Goal: Task Accomplishment & Management: Manage account settings

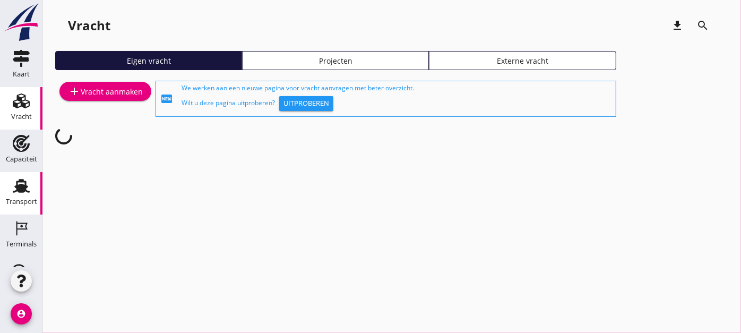
click at [17, 177] on icon "Transport" at bounding box center [21, 185] width 17 height 17
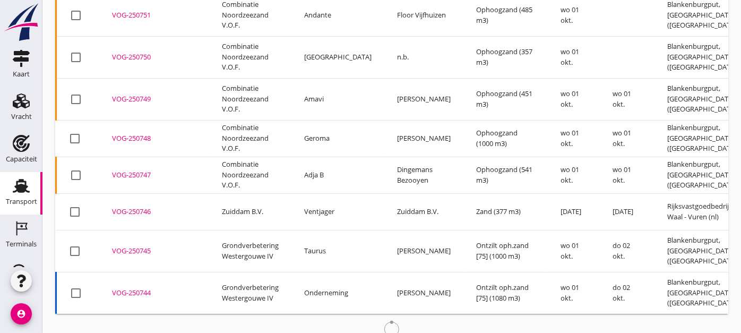
scroll to position [189, 0]
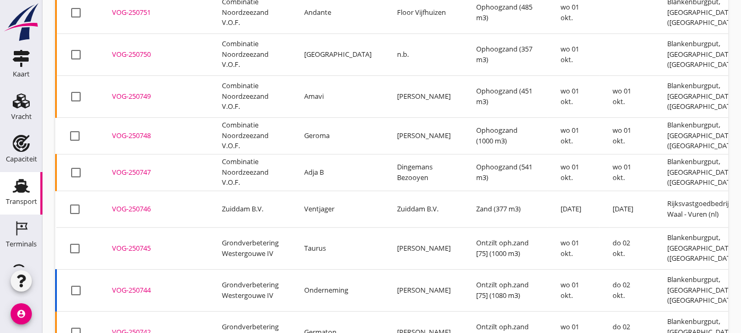
click at [75, 281] on div at bounding box center [76, 290] width 18 height 18
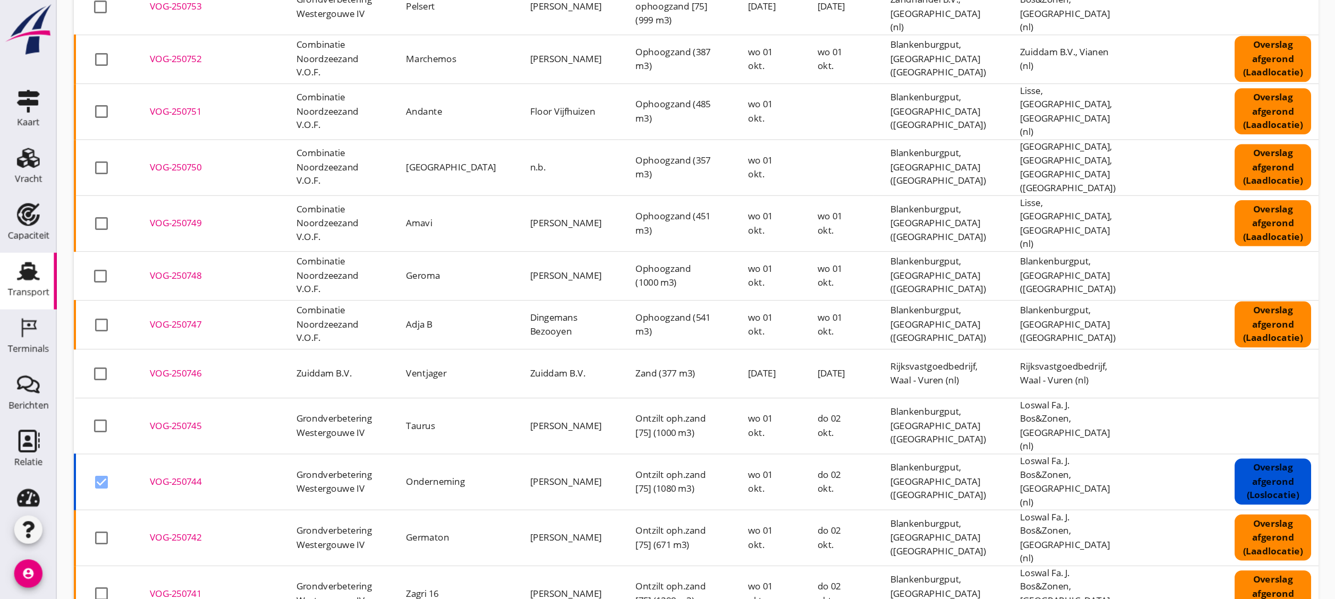
scroll to position [118, 0]
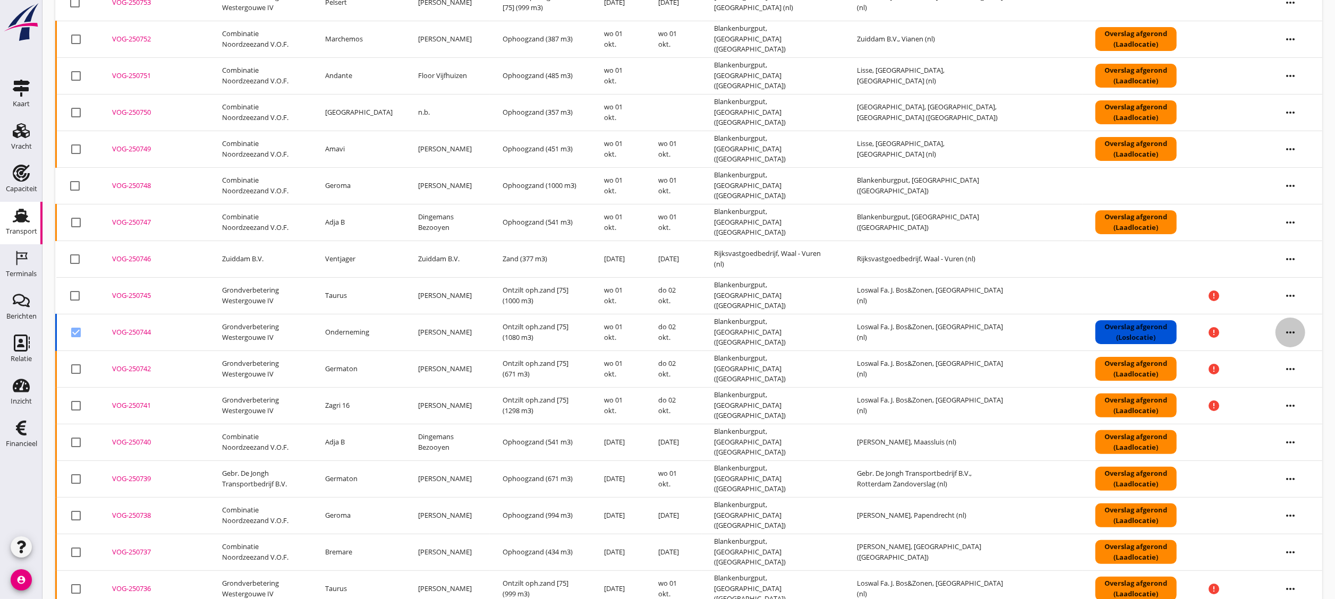
click at [741, 329] on icon "more_horiz" at bounding box center [1290, 333] width 30 height 30
click at [741, 332] on div "Vracht verwijderen" at bounding box center [1283, 493] width 76 height 13
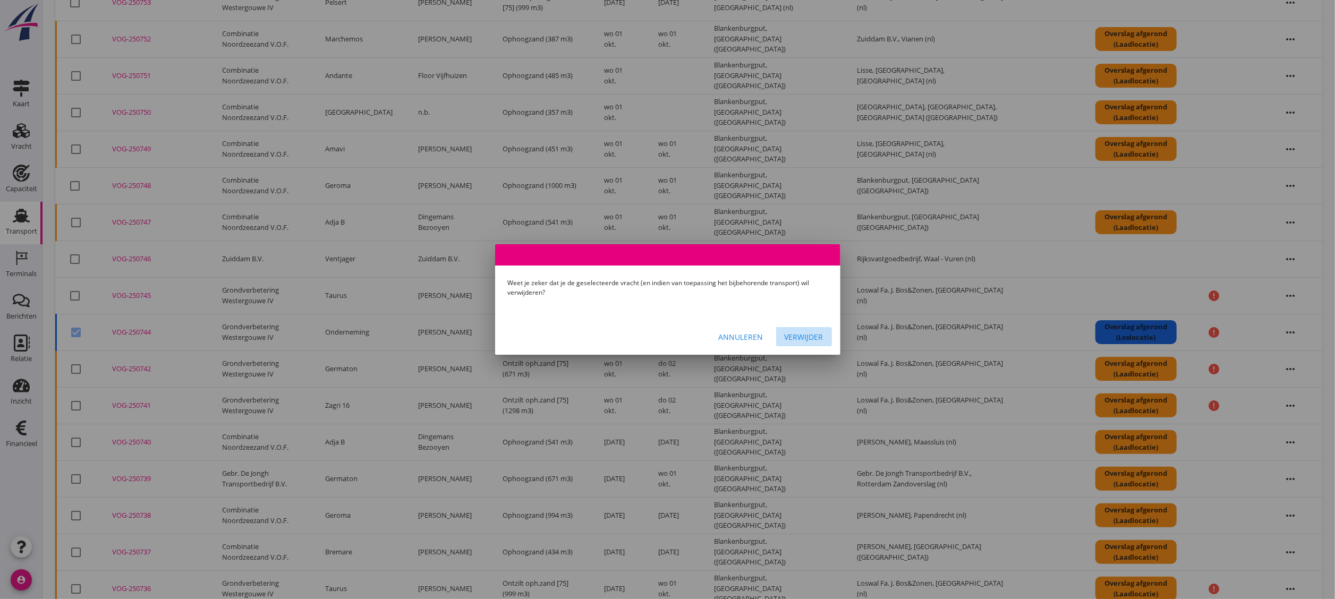
click at [741, 332] on div "Verwijder" at bounding box center [803, 336] width 39 height 11
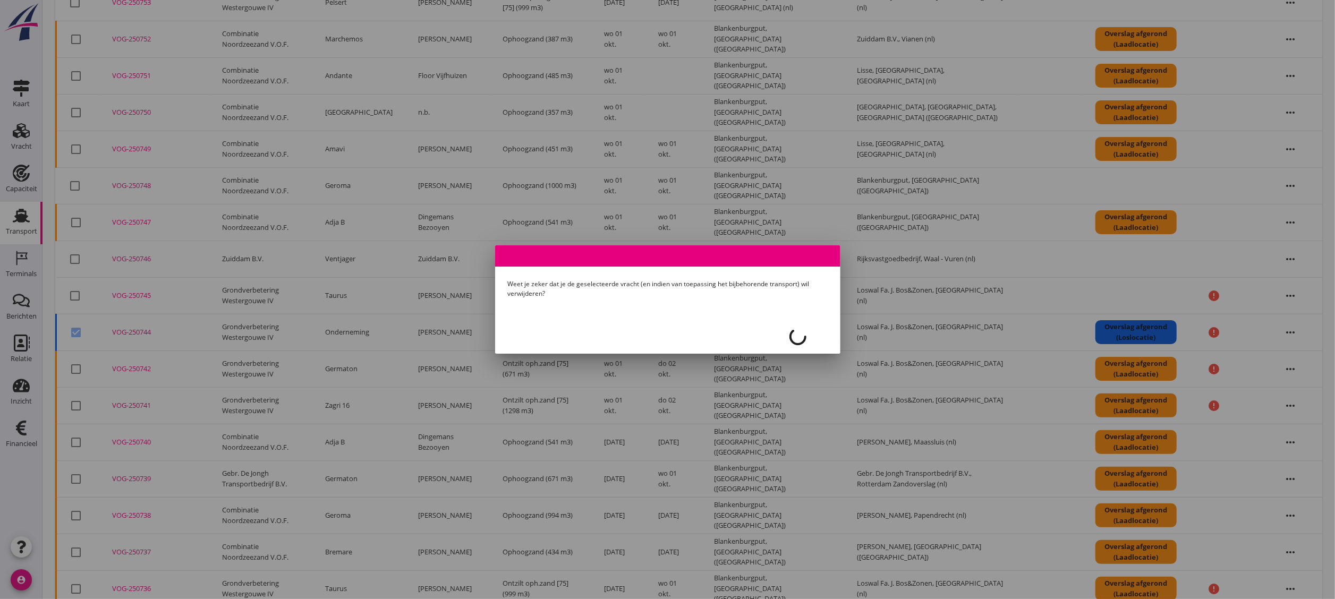
checkbox input "false"
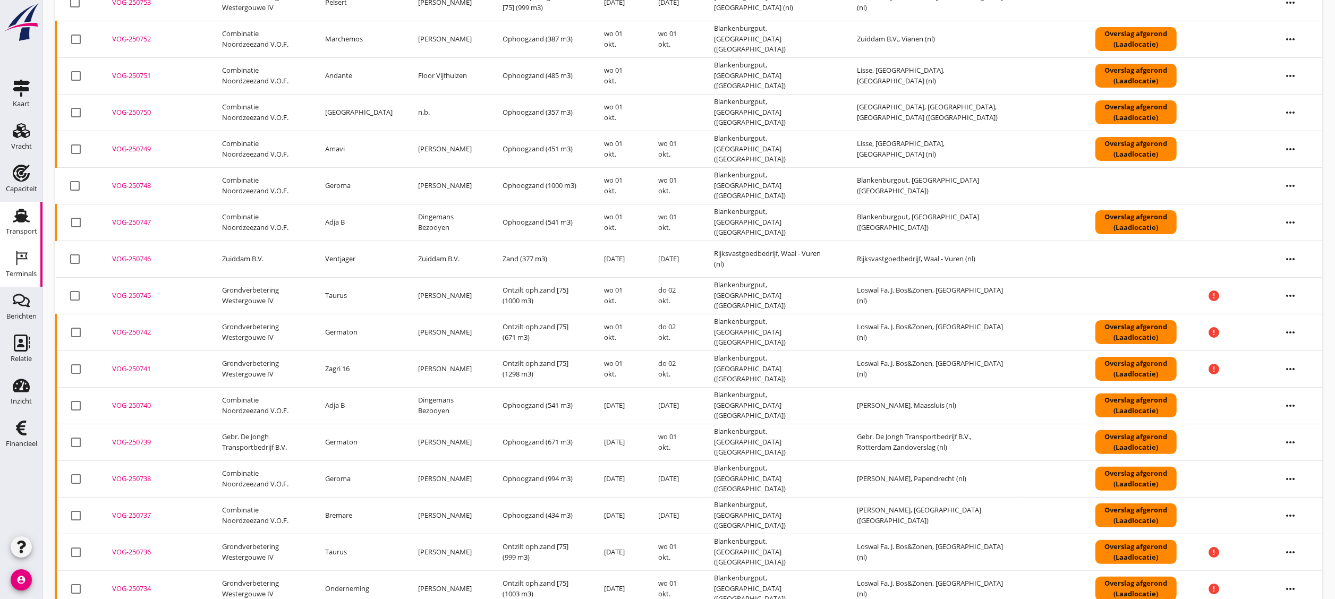
click at [12, 266] on div "Terminals" at bounding box center [20, 258] width 25 height 17
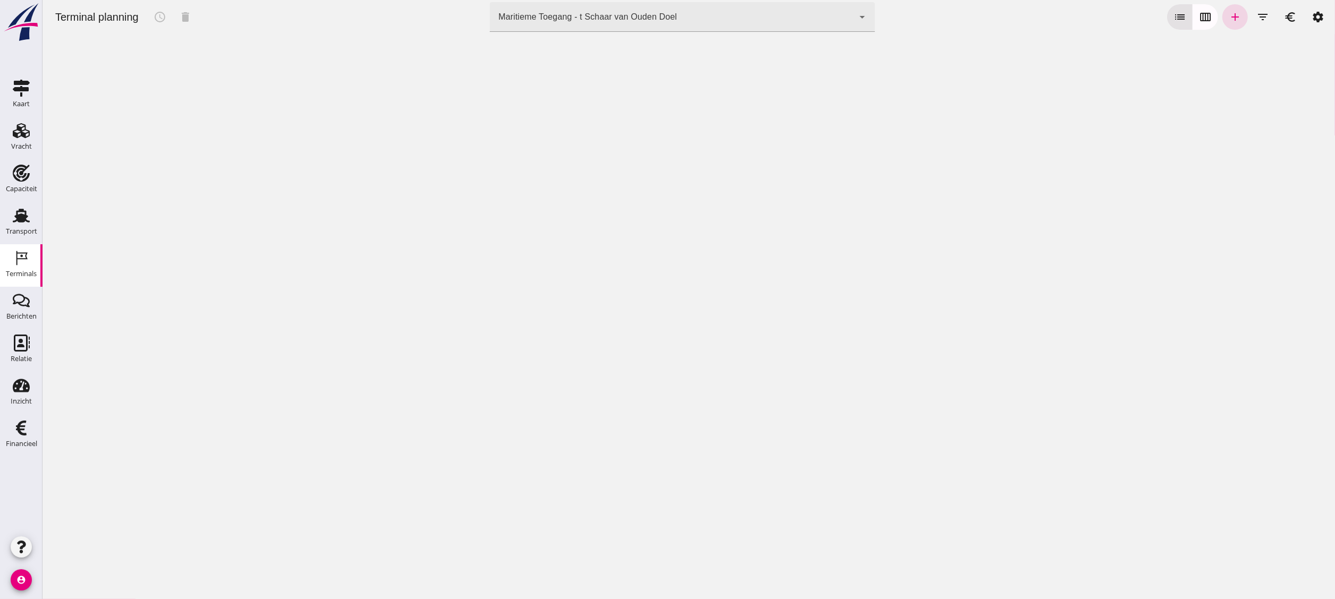
click at [637, 20] on div "Maritieme Toegang - t Schaar van Ouden Doel" at bounding box center [587, 17] width 178 height 13
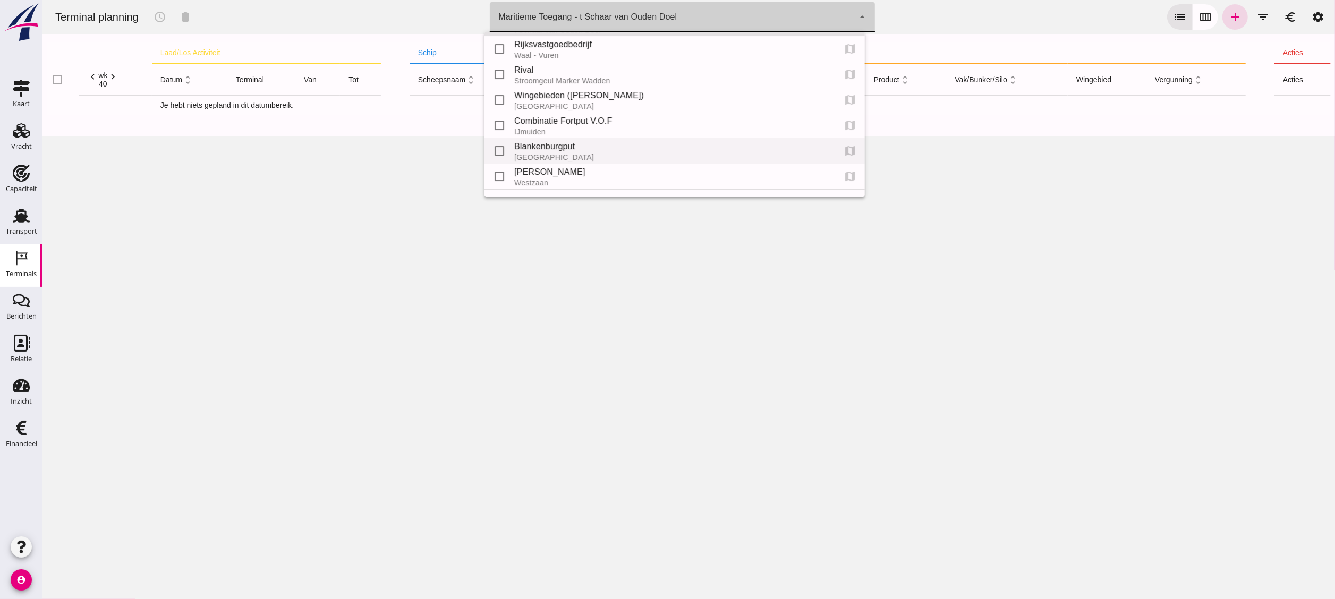
scroll to position [47, 0]
click at [602, 122] on div "Blankenburgput" at bounding box center [670, 124] width 312 height 13
type input "e6c78bfd-e3f1-4bb9-b01e-b37ce3668b52"
checkbox input "false"
checkbox input "true"
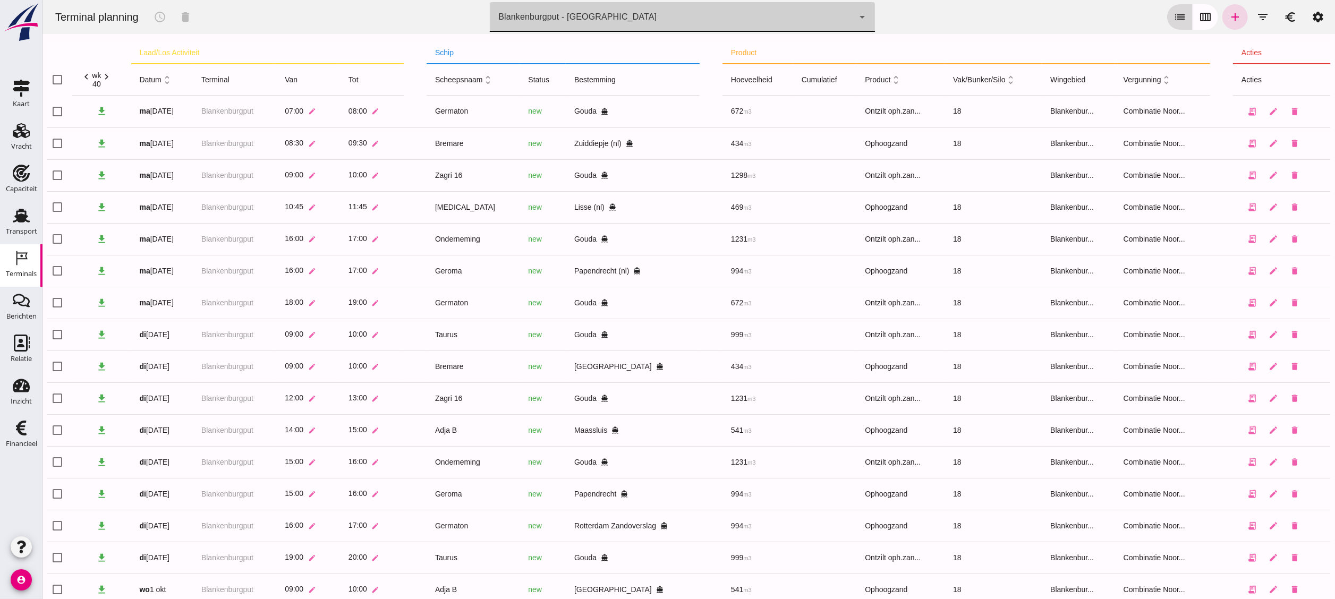
click at [741, 22] on icon "calendar_view_week" at bounding box center [1204, 17] width 13 height 13
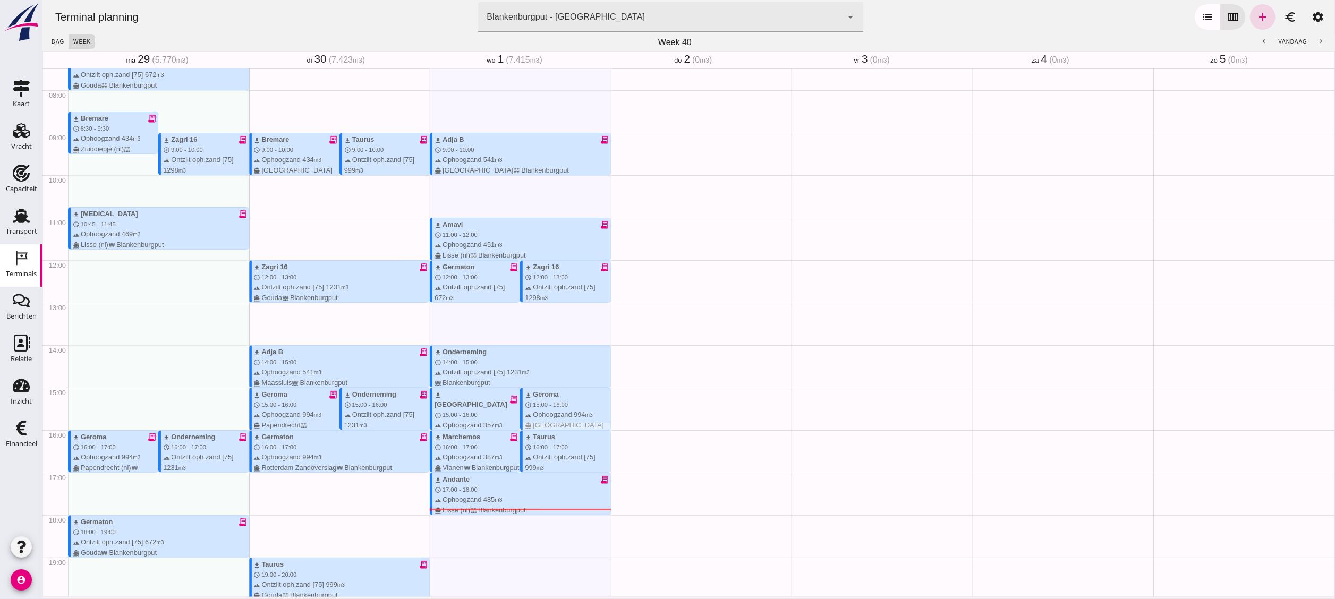
scroll to position [385, 0]
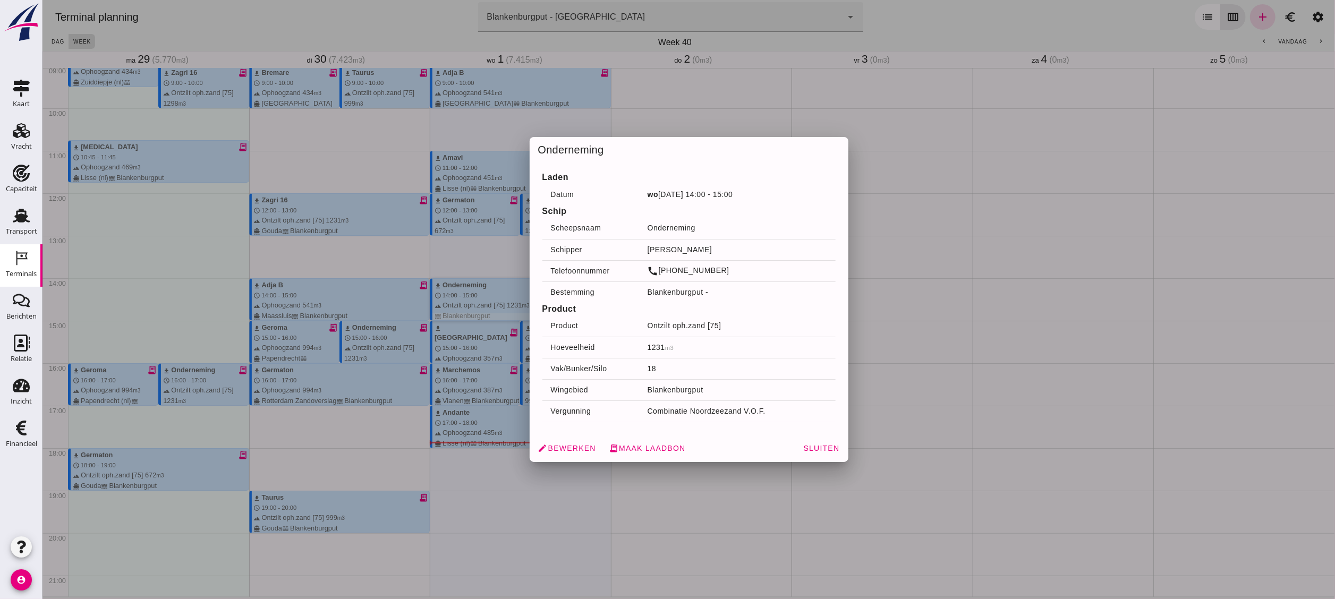
drag, startPoint x: 478, startPoint y: 304, endPoint x: 445, endPoint y: 300, distance: 33.7
click at [445, 300] on div at bounding box center [688, 299] width 1292 height 599
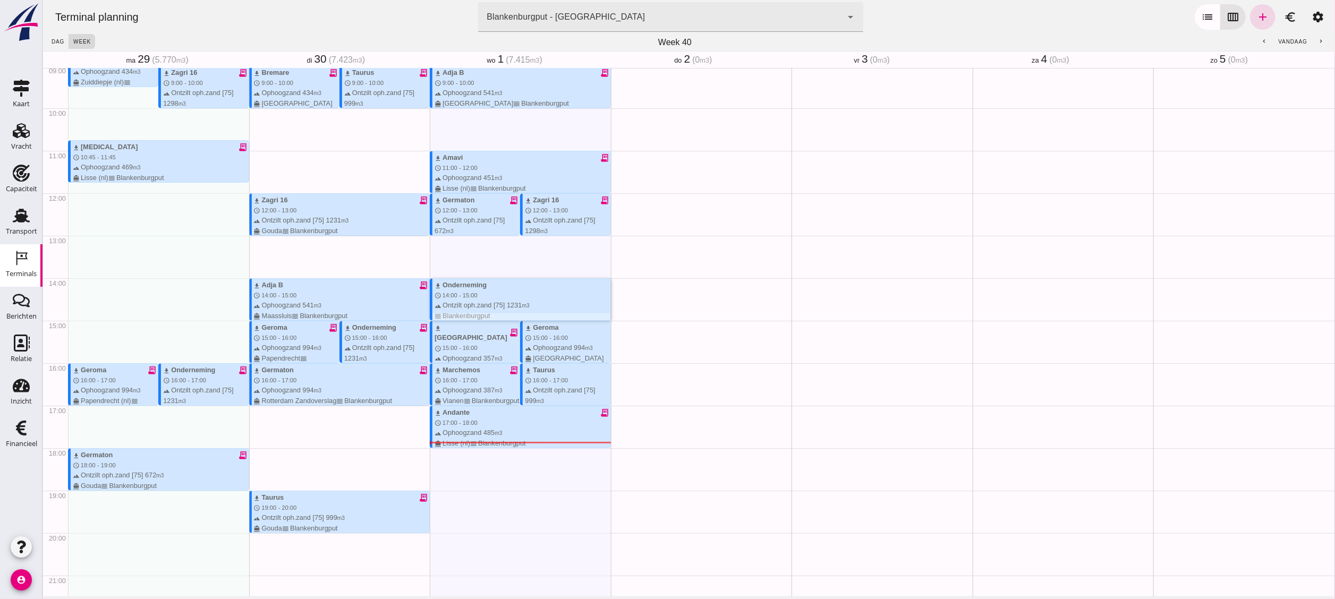
click at [469, 296] on div "download Onderneming schedule 14:00 - 15:00 terrain Ontzilt oph.zand [75] 1231 …" at bounding box center [522, 300] width 176 height 41
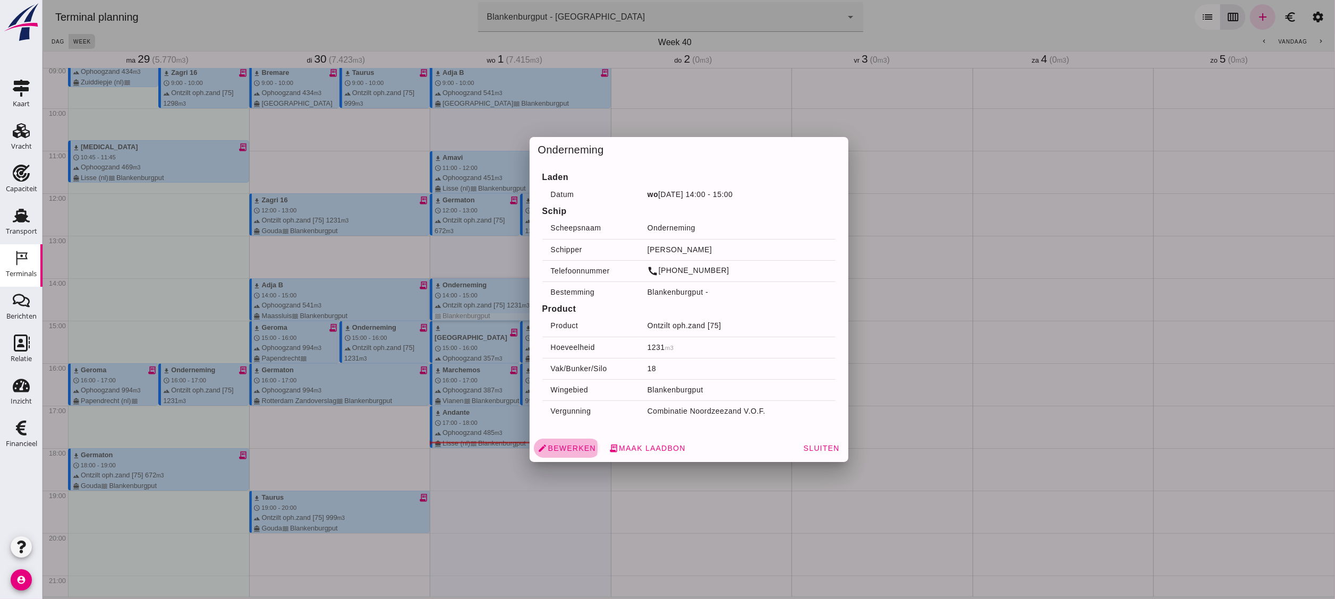
click at [575, 332] on link "edit Bewerken" at bounding box center [566, 448] width 66 height 19
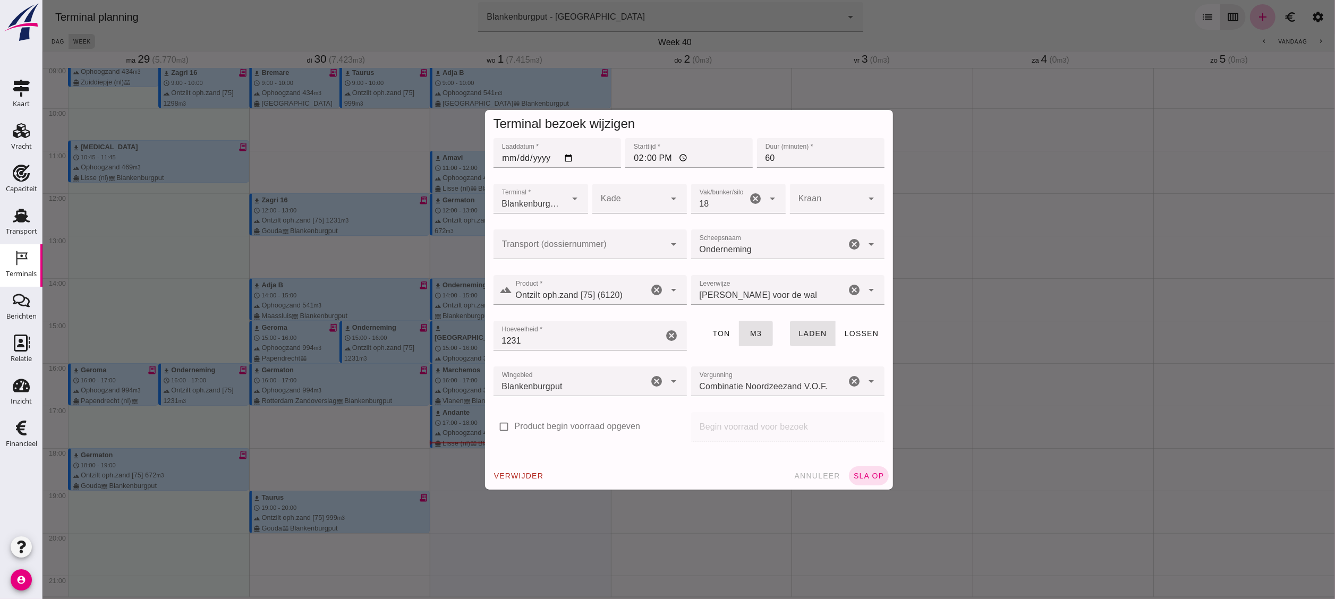
click at [515, 332] on button "verwijder" at bounding box center [518, 475] width 59 height 19
click at [571, 332] on span "bevestig" at bounding box center [573, 476] width 43 height 8
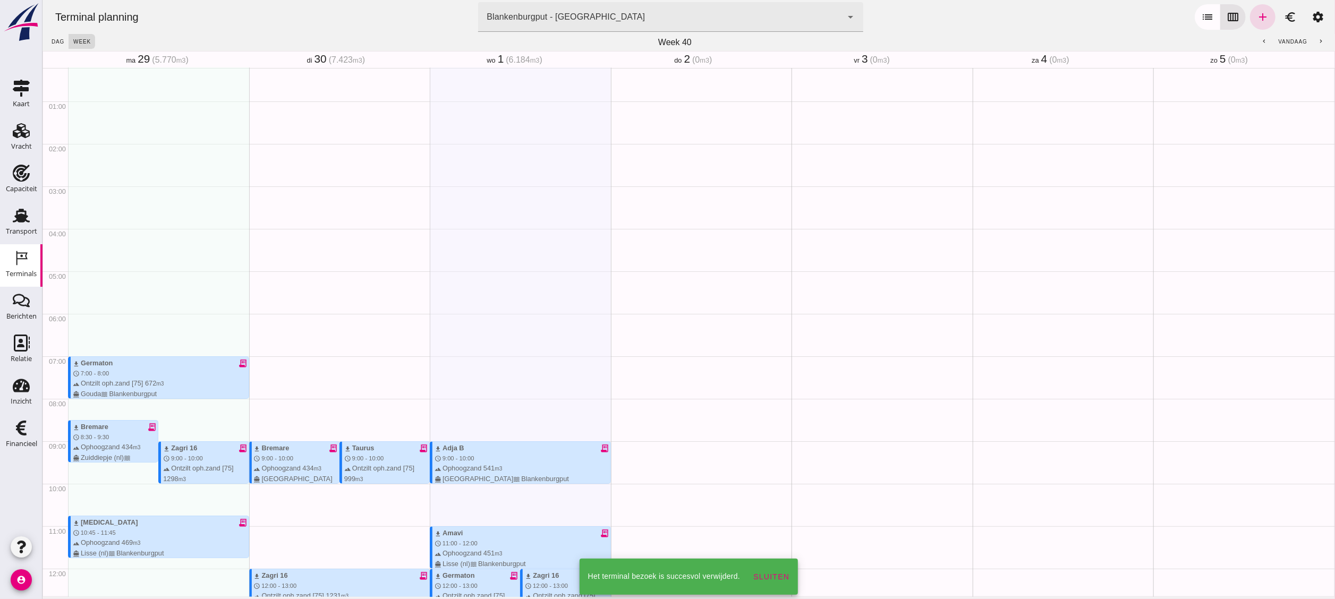
scroll to position [0, 0]
